Goal: Check status: Check status

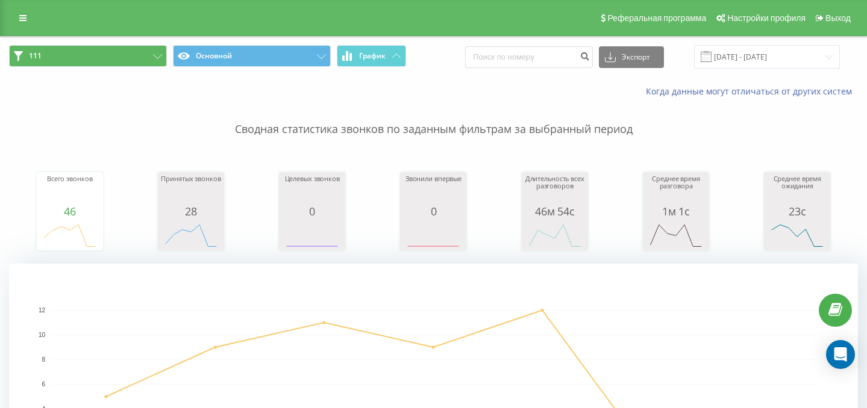
click at [131, 63] on button "111" at bounding box center [88, 56] width 158 height 22
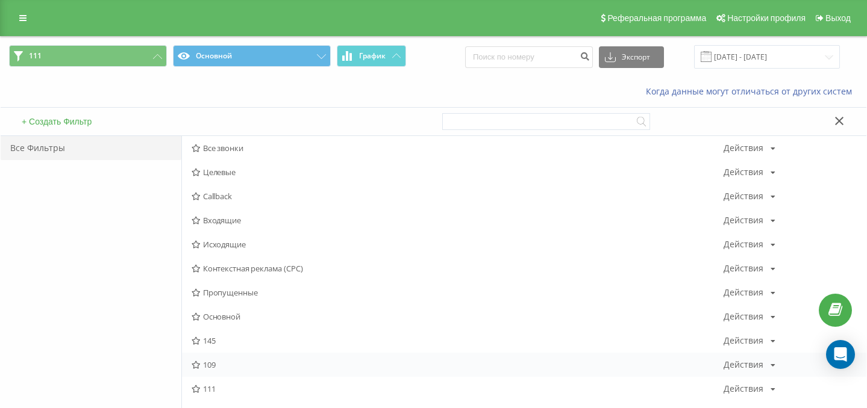
click at [223, 377] on div "109 Действия Редактировать Копировать Удалить По умолчанию Поделиться" at bounding box center [524, 365] width 684 height 24
click at [214, 370] on div "109 Действия Редактировать Копировать Удалить По умолчанию Поделиться" at bounding box center [524, 365] width 684 height 24
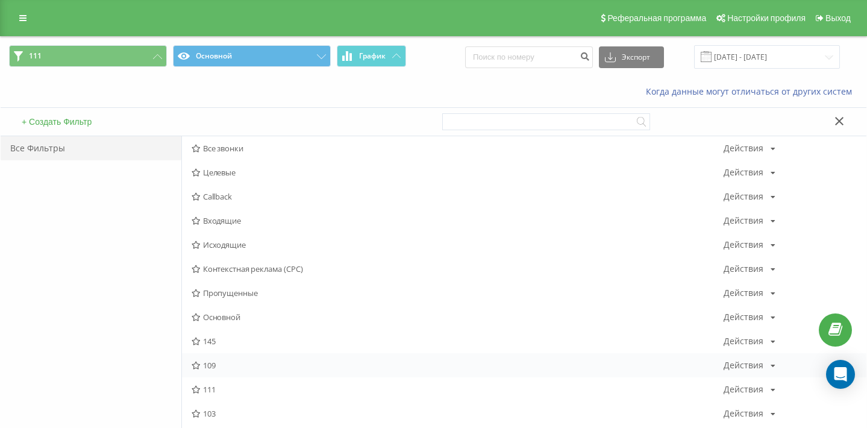
click at [211, 369] on span "109" at bounding box center [457, 365] width 532 height 8
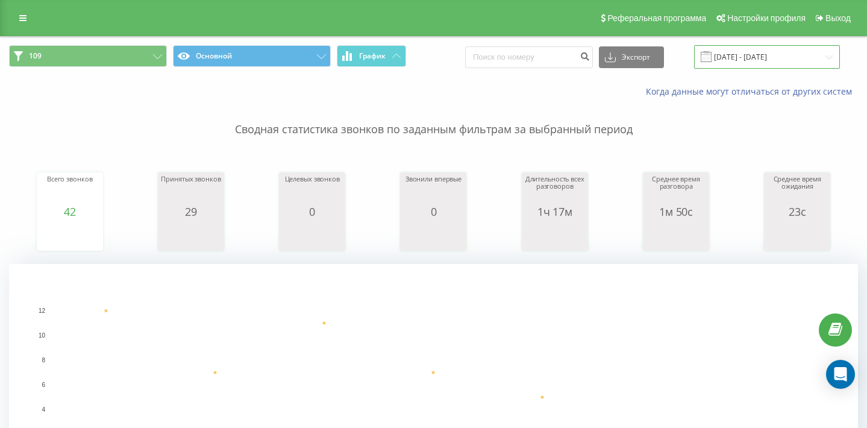
click at [795, 69] on input "[DATE] - [DATE]" at bounding box center [767, 56] width 146 height 23
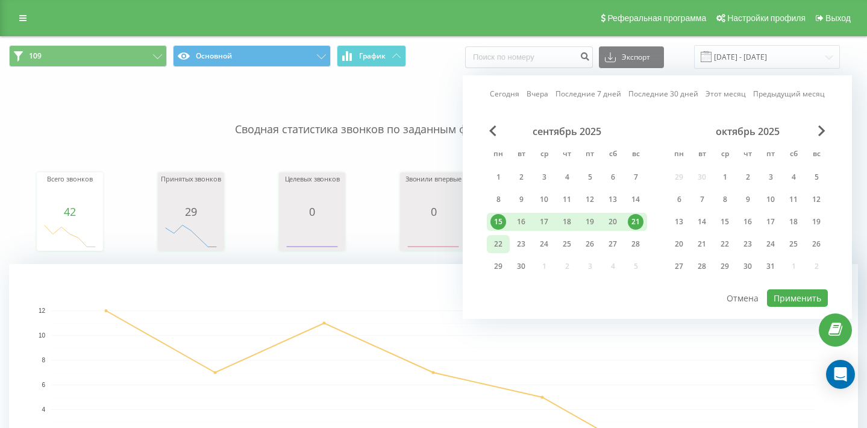
click at [501, 251] on div "22" at bounding box center [498, 244] width 16 height 16
click at [529, 253] on div "23" at bounding box center [520, 244] width 23 height 18
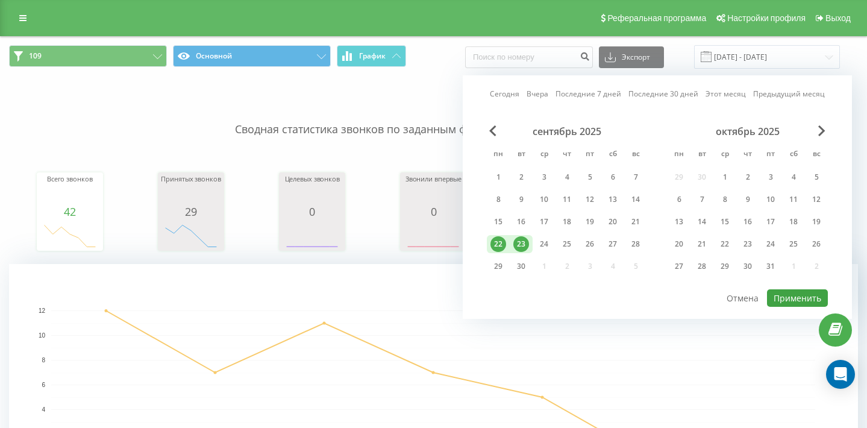
click at [795, 302] on button "Применить" at bounding box center [797, 297] width 61 height 17
type input "22.09.2025 - 23.09.2025"
